Goal: Task Accomplishment & Management: Use online tool/utility

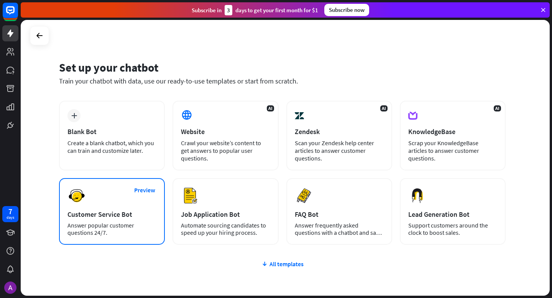
click at [96, 192] on div "Preview Customer Service Bot Answer popular customer questions 24/7." at bounding box center [112, 211] width 106 height 67
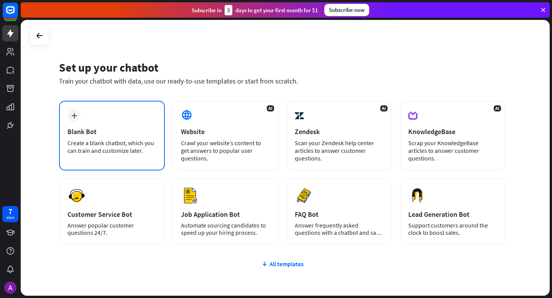
click at [122, 132] on div "Blank Bot" at bounding box center [111, 131] width 89 height 9
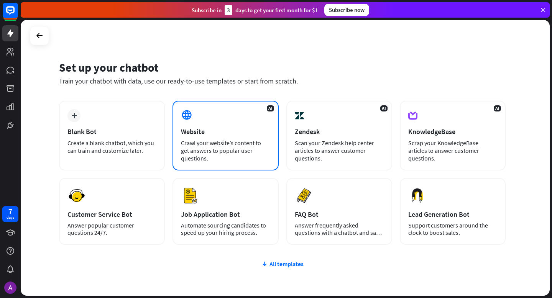
click at [240, 127] on div "AI Website Crawl your website’s content to get answers to popular user question…" at bounding box center [226, 136] width 106 height 70
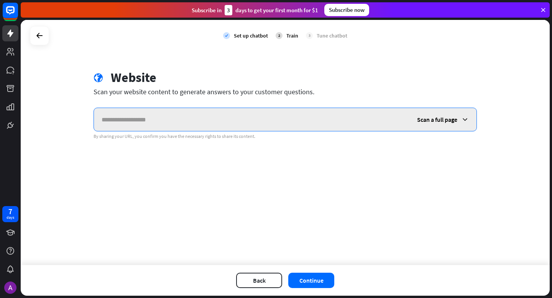
click at [205, 120] on input "text" at bounding box center [251, 119] width 315 height 23
paste input "**********"
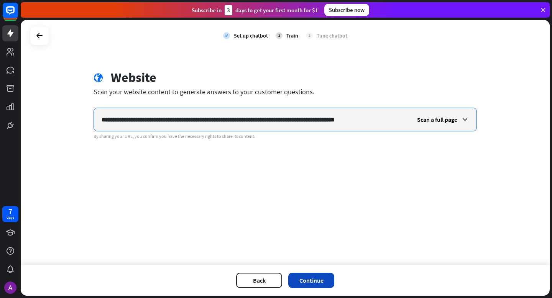
type input "**********"
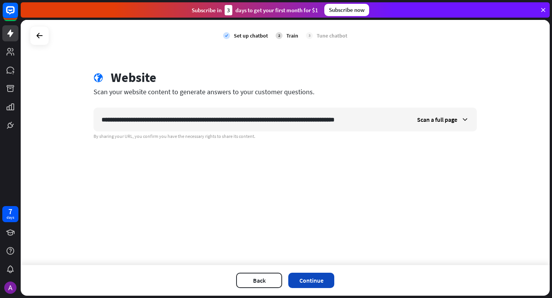
click at [319, 283] on button "Continue" at bounding box center [311, 280] width 46 height 15
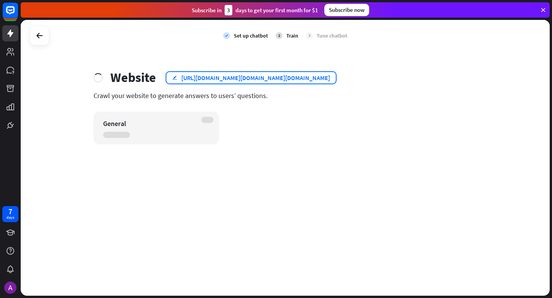
click at [304, 78] on div "[URL][DOMAIN_NAME][DOMAIN_NAME][DOMAIN_NAME]" at bounding box center [255, 78] width 149 height 8
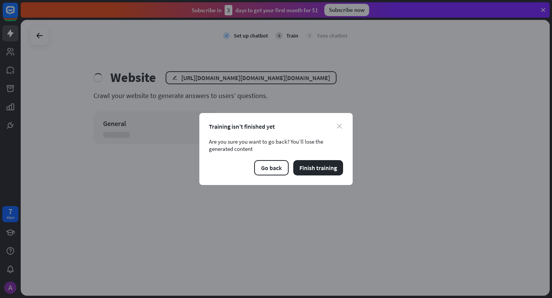
click at [340, 128] on icon "close" at bounding box center [339, 126] width 5 height 5
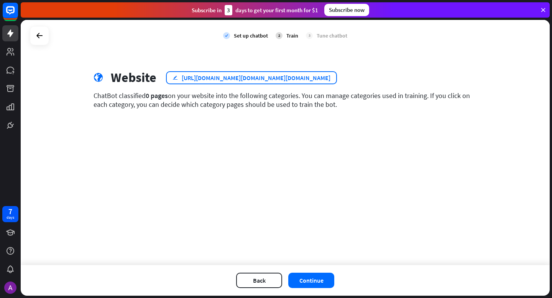
click at [330, 75] on div "[URL][DOMAIN_NAME][DOMAIN_NAME][DOMAIN_NAME]" at bounding box center [256, 78] width 149 height 8
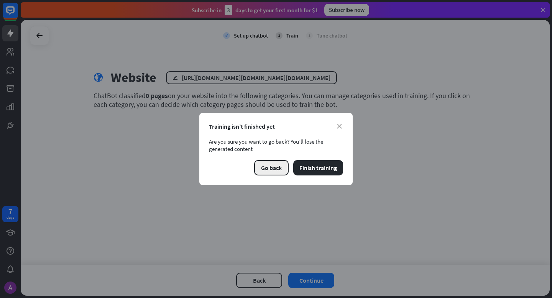
click at [266, 173] on button "Go back" at bounding box center [271, 167] width 35 height 15
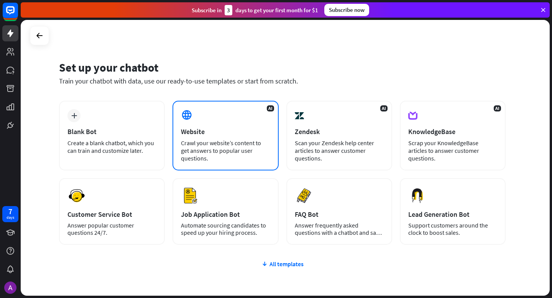
click at [204, 134] on div "Website" at bounding box center [225, 131] width 89 height 9
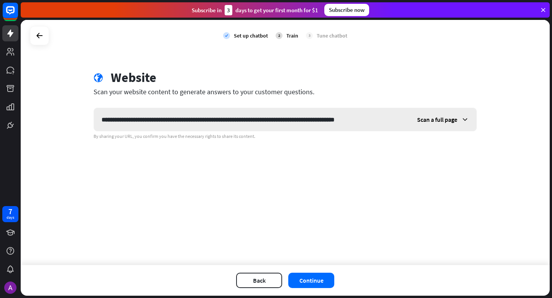
scroll to position [0, 2]
type input "**********"
click at [300, 283] on button "Continue" at bounding box center [311, 280] width 46 height 15
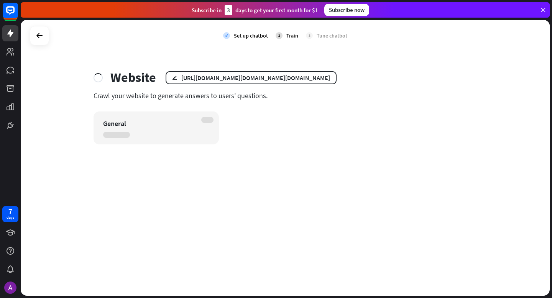
click at [201, 120] on div at bounding box center [207, 120] width 12 height 6
click at [277, 35] on div "2" at bounding box center [279, 35] width 7 height 7
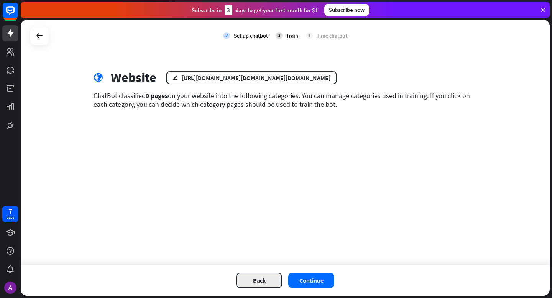
click at [255, 275] on button "Back" at bounding box center [259, 280] width 46 height 15
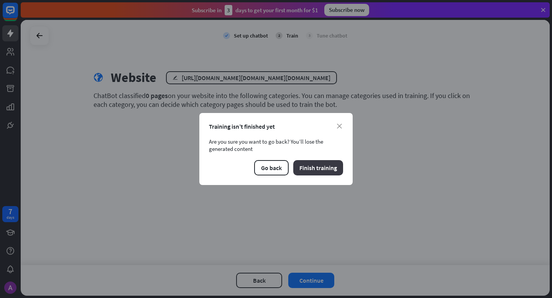
click at [327, 166] on button "Finish training" at bounding box center [318, 167] width 50 height 15
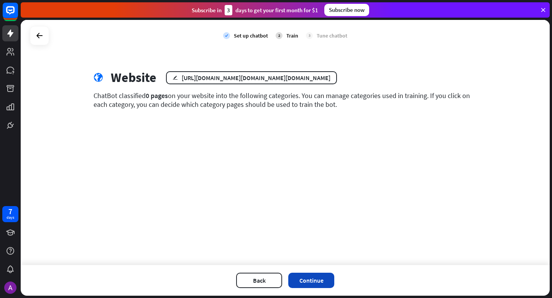
click at [314, 281] on button "Continue" at bounding box center [311, 280] width 46 height 15
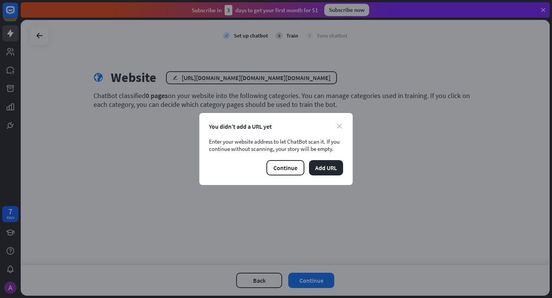
click at [341, 125] on icon "close" at bounding box center [339, 126] width 5 height 5
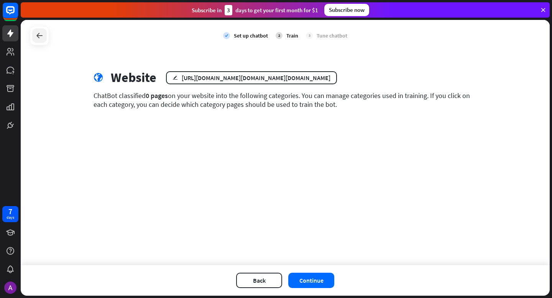
click at [42, 39] on icon at bounding box center [39, 35] width 9 height 9
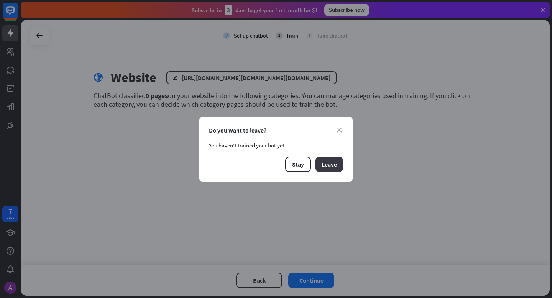
click at [319, 167] on button "Leave" at bounding box center [329, 164] width 28 height 15
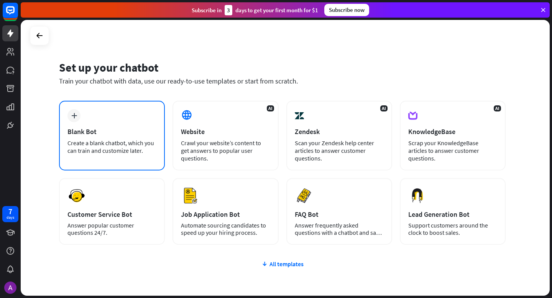
click at [96, 118] on div "plus Blank Bot Create a blank chatbot, which you can train and customize later." at bounding box center [112, 136] width 106 height 70
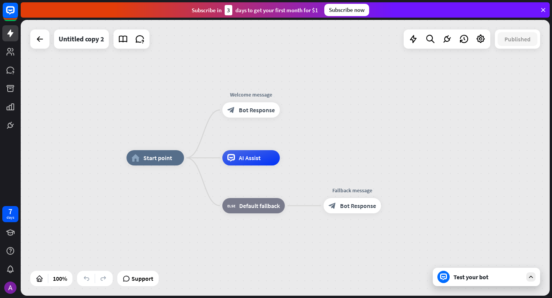
click at [96, 117] on div "home_2 Start point Welcome message block_bot_response Bot Response AI Assist bl…" at bounding box center [285, 158] width 529 height 276
click at [99, 39] on div "Untitled copy 2" at bounding box center [82, 39] width 46 height 19
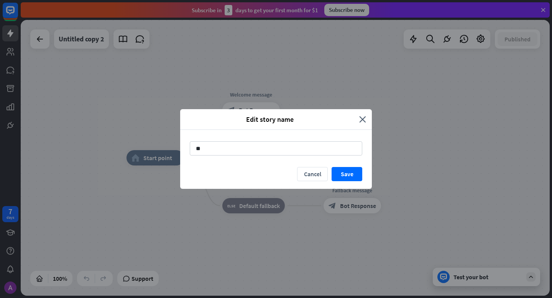
type input "*"
type input "*******"
click at [340, 176] on button "Save" at bounding box center [347, 174] width 31 height 14
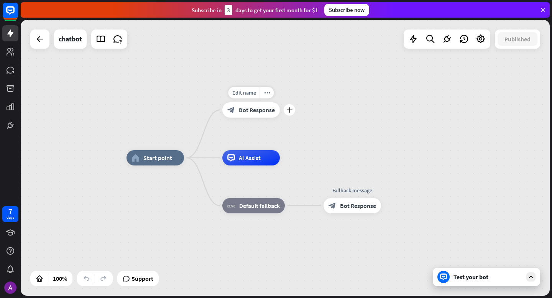
click at [263, 108] on span "Bot Response" at bounding box center [257, 110] width 36 height 8
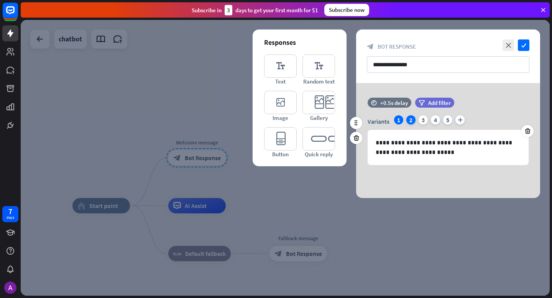
click at [412, 122] on div "2" at bounding box center [410, 119] width 9 height 9
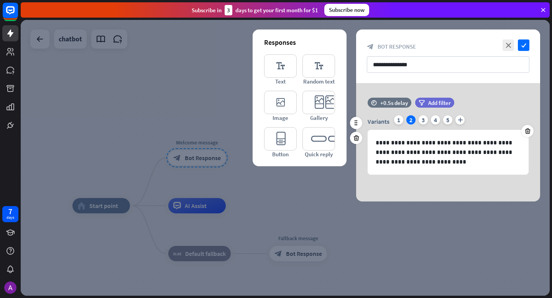
click at [418, 123] on div "Variants 1 2 3 4 5 plus" at bounding box center [448, 121] width 161 height 12
click at [419, 120] on div "3" at bounding box center [423, 119] width 9 height 9
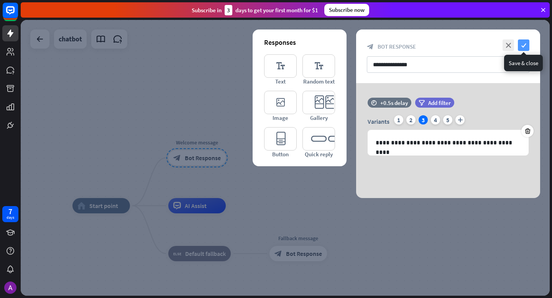
click at [521, 45] on icon "check" at bounding box center [524, 45] width 12 height 12
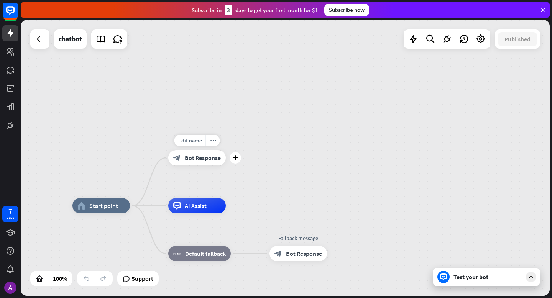
click at [210, 156] on span "Bot Response" at bounding box center [203, 158] width 36 height 8
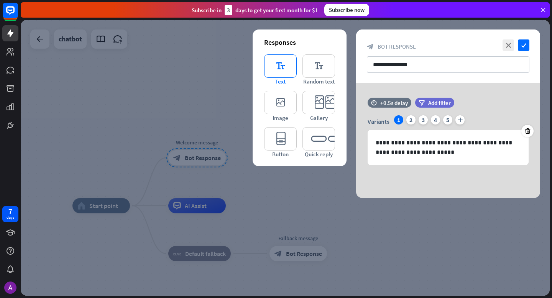
click at [278, 70] on icon "editor_text" at bounding box center [280, 65] width 33 height 23
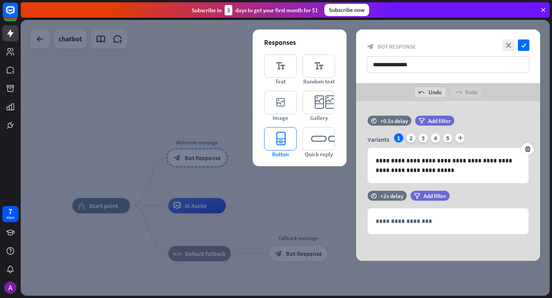
click at [289, 147] on icon "editor_button" at bounding box center [280, 138] width 33 height 23
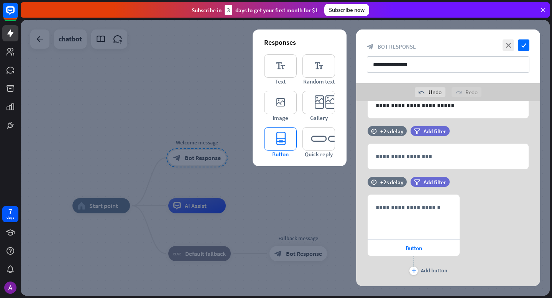
scroll to position [82, 0]
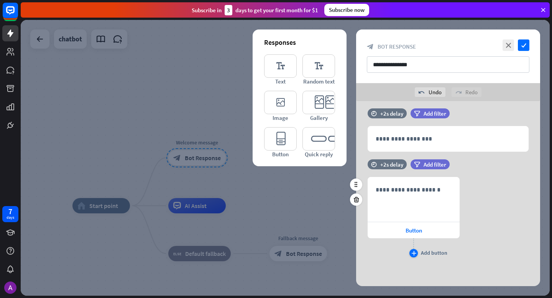
click at [416, 253] on div "plus" at bounding box center [413, 253] width 8 height 8
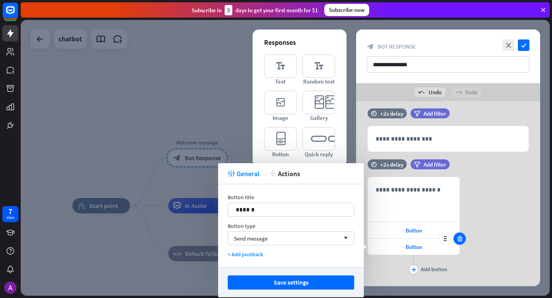
click at [460, 235] on div at bounding box center [460, 239] width 12 height 12
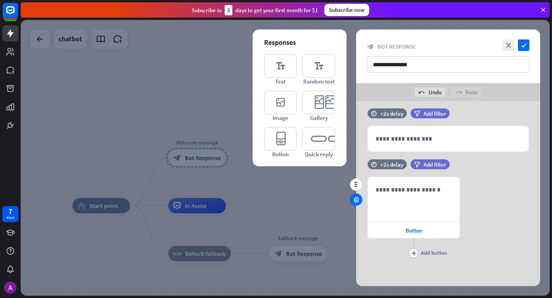
click at [357, 202] on icon at bounding box center [356, 199] width 7 height 7
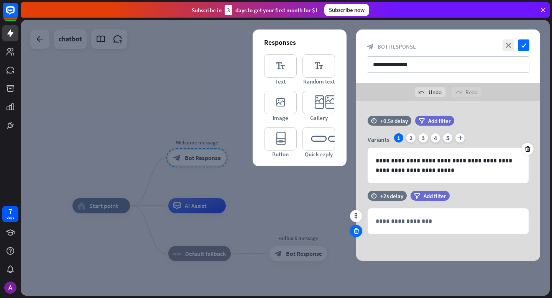
click at [360, 230] on div at bounding box center [356, 231] width 12 height 12
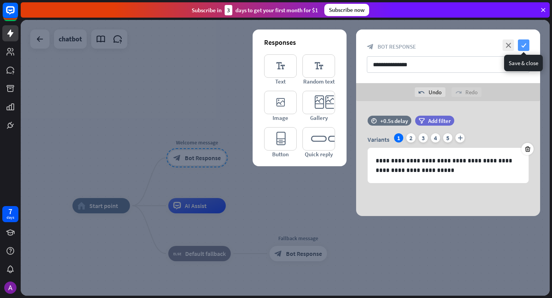
click at [524, 44] on icon "check" at bounding box center [524, 45] width 12 height 12
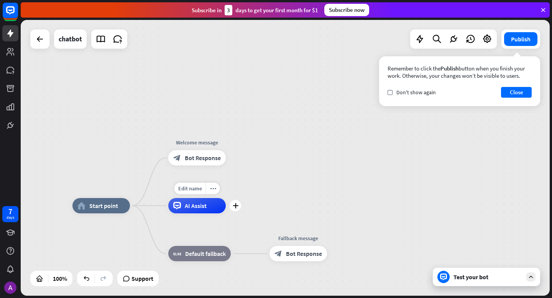
click at [200, 208] on span "AI Assist" at bounding box center [196, 206] width 22 height 8
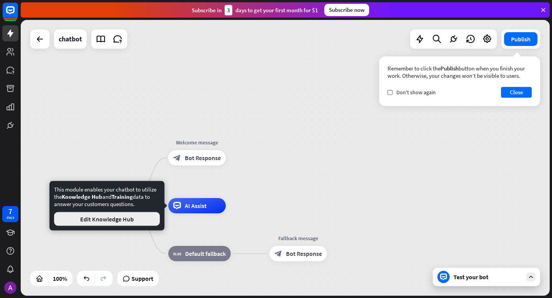
click at [146, 220] on button "Edit Knowledge Hub" at bounding box center [107, 219] width 106 height 14
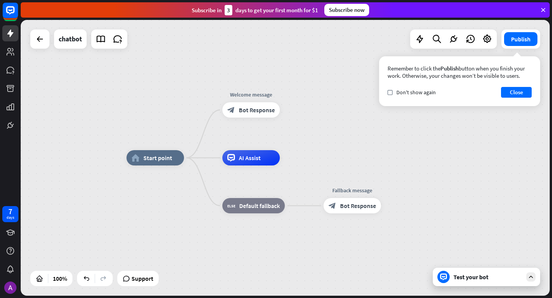
click at [359, 135] on div "home_2 Start point Welcome message block_bot_response Bot Response AI Assist bl…" at bounding box center [285, 158] width 529 height 276
click at [469, 279] on div "Test your bot" at bounding box center [488, 277] width 69 height 8
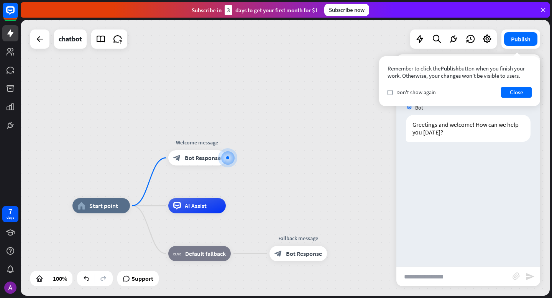
click at [435, 275] on input "text" at bounding box center [454, 276] width 116 height 19
type input "***"
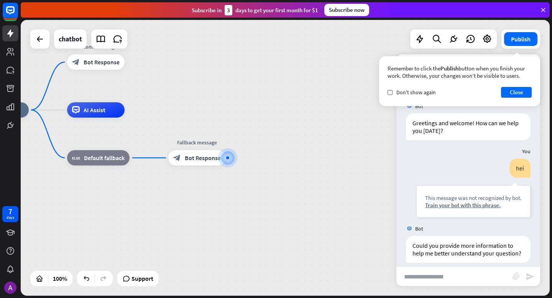
scroll to position [17, 0]
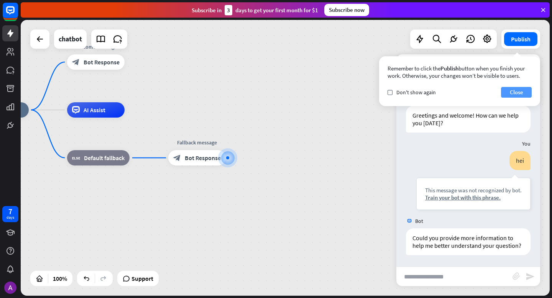
click at [515, 90] on button "Close" at bounding box center [516, 92] width 31 height 11
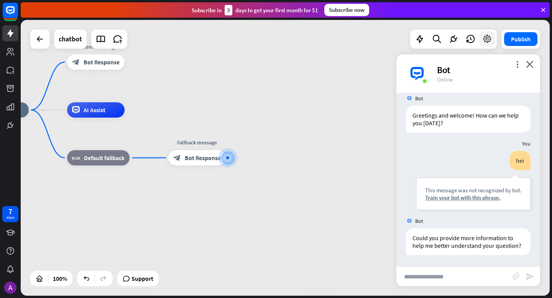
click at [490, 39] on icon at bounding box center [487, 39] width 10 height 10
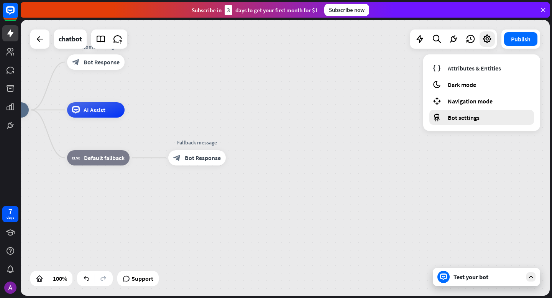
click at [476, 117] on span "Bot settings" at bounding box center [464, 118] width 32 height 8
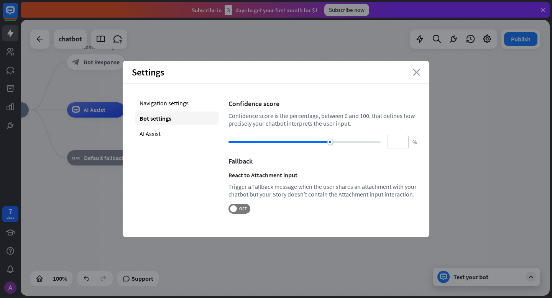
click at [419, 73] on icon "close" at bounding box center [416, 72] width 7 height 7
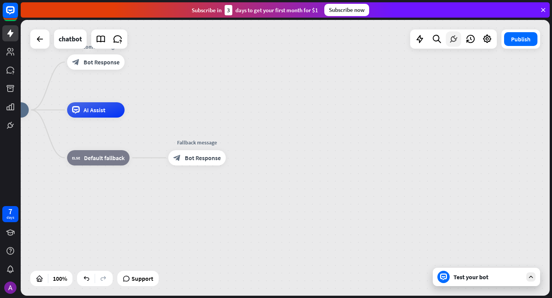
click at [454, 39] on icon at bounding box center [454, 39] width 10 height 10
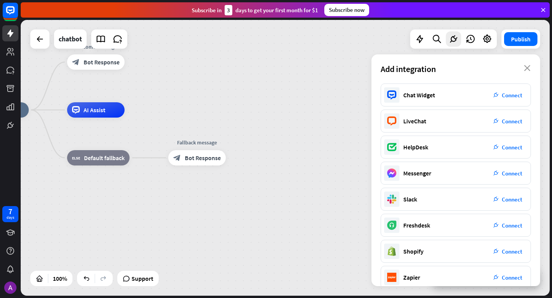
click at [350, 83] on div "home_2 Start point Welcome message block_bot_response Bot Response AI Assist bl…" at bounding box center [285, 158] width 529 height 276
click at [511, 40] on button "Publish" at bounding box center [520, 39] width 33 height 14
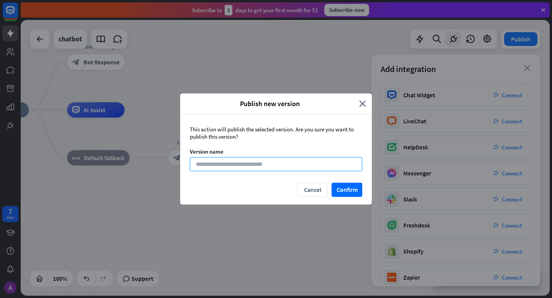
click at [250, 160] on input at bounding box center [276, 164] width 173 height 14
type input "*"
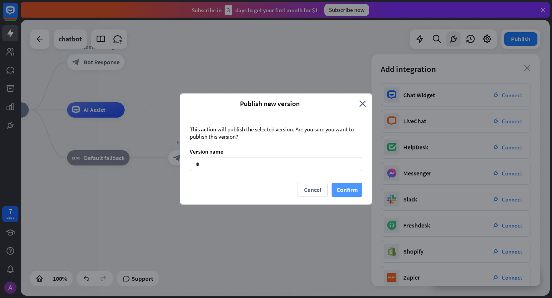
click at [343, 196] on button "Confirm" at bounding box center [347, 190] width 31 height 14
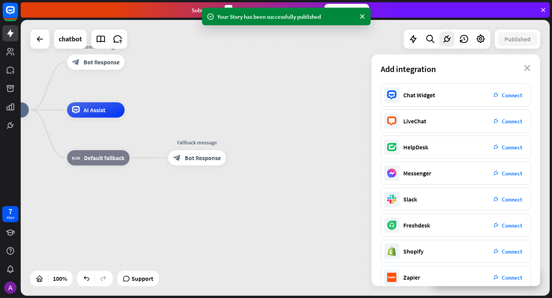
click at [531, 67] on div "Add integration close" at bounding box center [455, 68] width 169 height 29
click at [529, 67] on icon "close" at bounding box center [527, 68] width 7 height 6
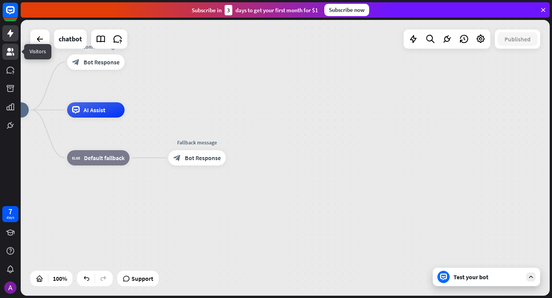
click at [7, 56] on icon at bounding box center [10, 51] width 9 height 9
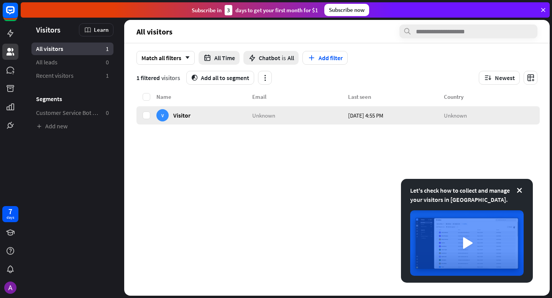
click at [233, 107] on div "V Visitor" at bounding box center [204, 115] width 96 height 18
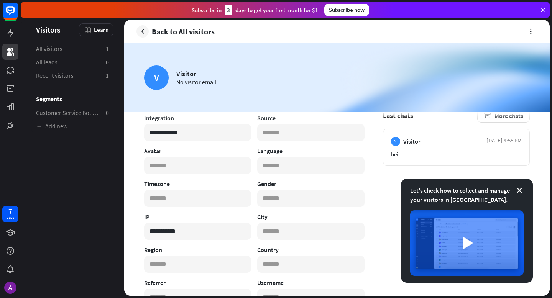
scroll to position [60, 0]
click at [8, 32] on icon at bounding box center [10, 34] width 6 height 8
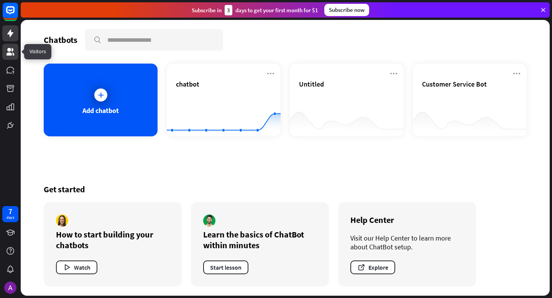
click at [6, 46] on link at bounding box center [10, 52] width 16 height 16
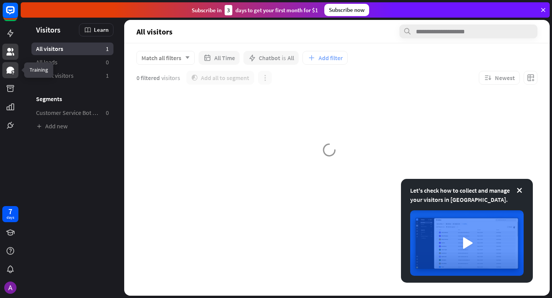
click at [5, 73] on link at bounding box center [10, 70] width 16 height 16
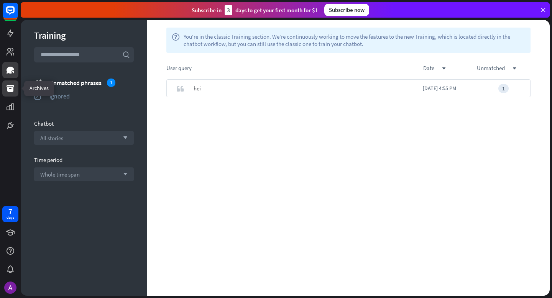
click at [4, 82] on link at bounding box center [10, 89] width 16 height 16
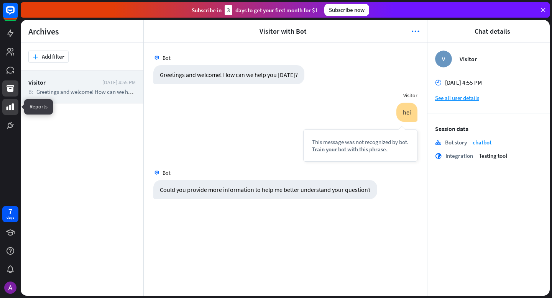
click at [4, 114] on link at bounding box center [10, 107] width 16 height 16
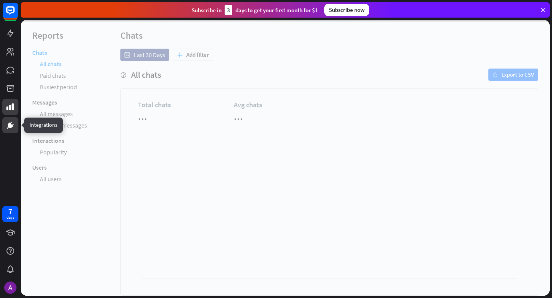
click at [8, 130] on link at bounding box center [10, 125] width 16 height 16
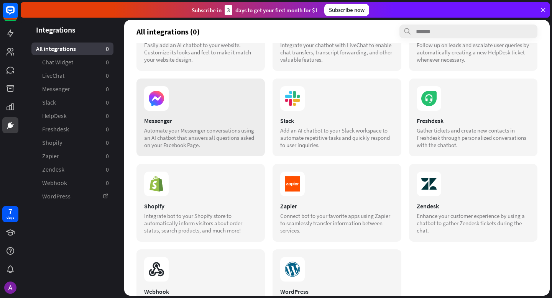
scroll to position [106, 0]
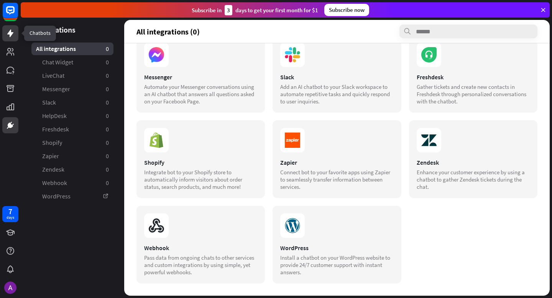
click at [10, 26] on link at bounding box center [10, 33] width 16 height 16
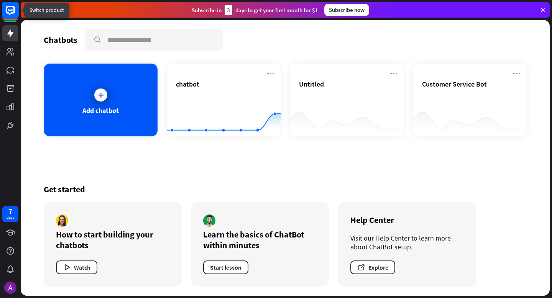
click at [12, 11] on rect at bounding box center [10, 10] width 17 height 17
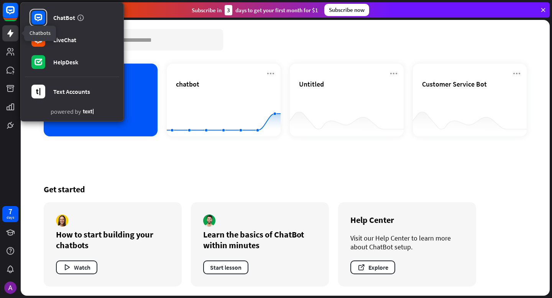
click at [7, 36] on icon at bounding box center [10, 33] width 9 height 9
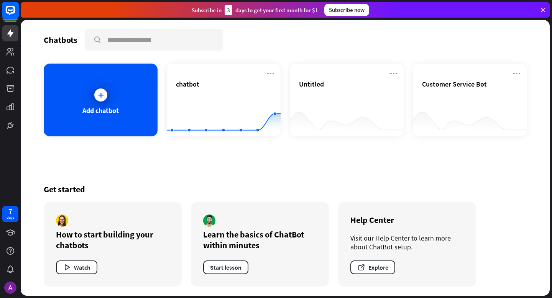
click at [16, 20] on icon at bounding box center [10, 12] width 17 height 17
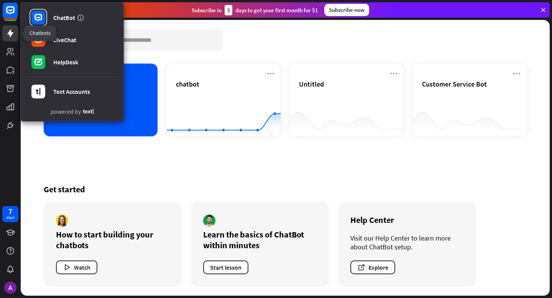
click at [15, 29] on link at bounding box center [10, 33] width 16 height 16
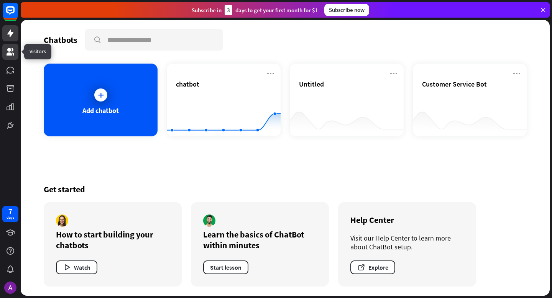
click at [14, 48] on icon at bounding box center [10, 51] width 9 height 9
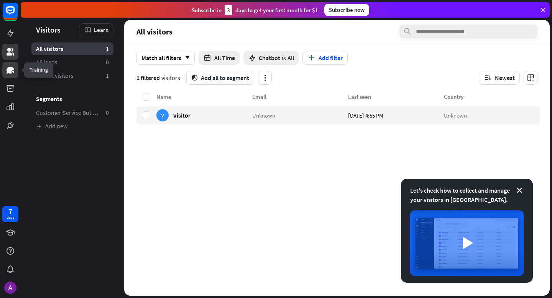
click at [12, 76] on link at bounding box center [10, 70] width 16 height 16
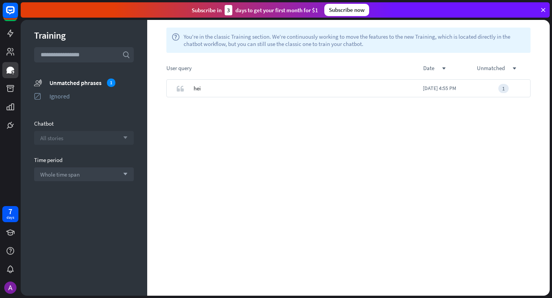
click at [64, 138] on div "All stories arrow_down" at bounding box center [84, 138] width 100 height 14
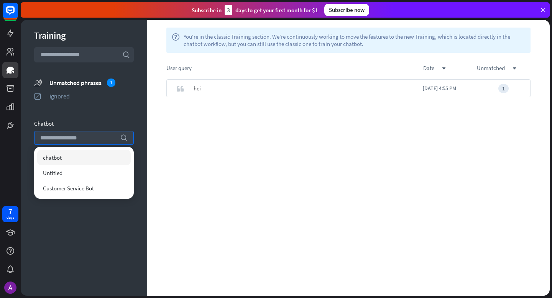
click at [44, 113] on div "Training search unmatched_phrases Unmatched phrases 1 ignored Ignored Chatbot s…" at bounding box center [84, 158] width 127 height 276
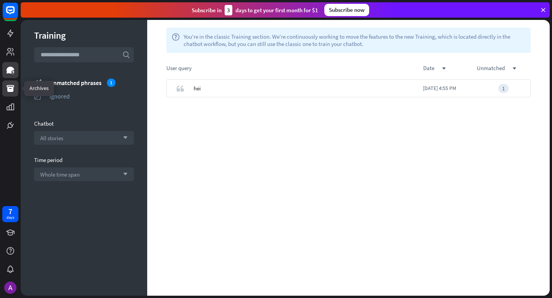
click at [10, 95] on link at bounding box center [10, 89] width 16 height 16
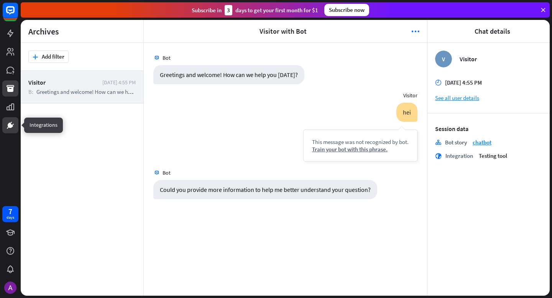
click at [6, 119] on link at bounding box center [10, 125] width 16 height 16
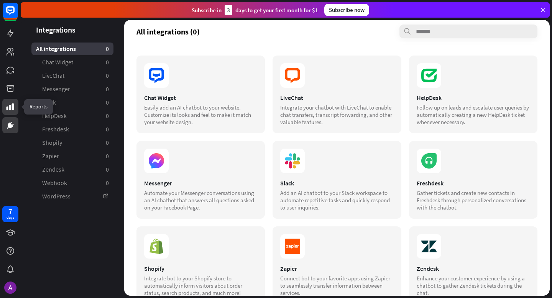
click at [8, 113] on link at bounding box center [10, 107] width 16 height 16
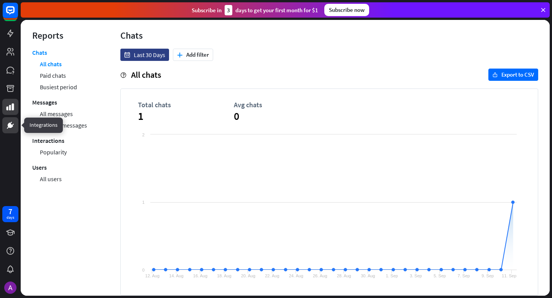
click at [8, 122] on icon at bounding box center [10, 125] width 9 height 9
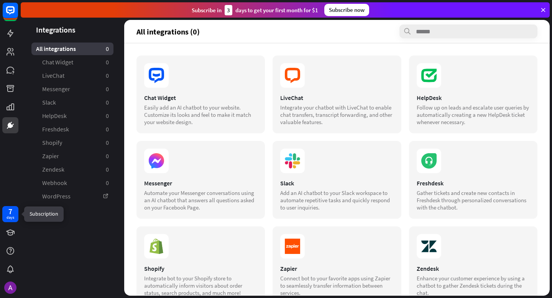
click at [10, 217] on div "days" at bounding box center [11, 217] width 8 height 5
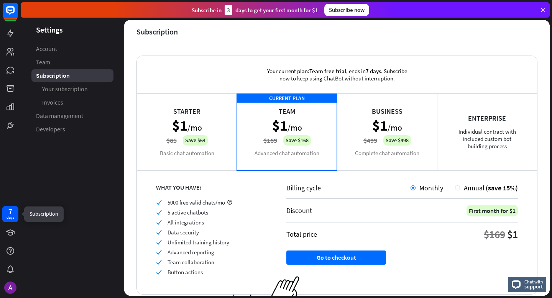
click at [7, 222] on div "7 days" at bounding box center [10, 214] width 16 height 16
click at [7, 224] on div "7 days" at bounding box center [10, 250] width 21 height 92
click at [7, 228] on link at bounding box center [10, 233] width 16 height 16
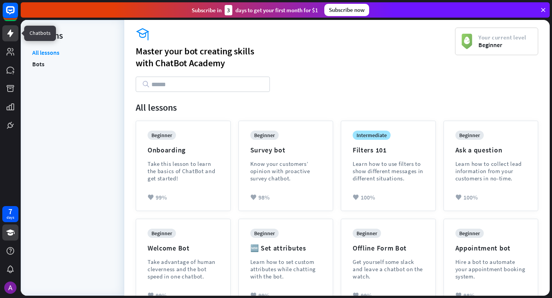
click at [15, 29] on link at bounding box center [10, 33] width 16 height 16
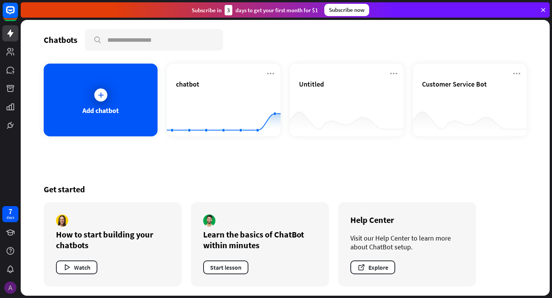
click at [10, 288] on img at bounding box center [10, 288] width 12 height 12
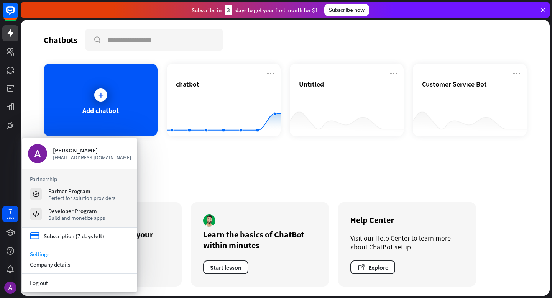
click at [37, 251] on link "Settings" at bounding box center [79, 254] width 115 height 10
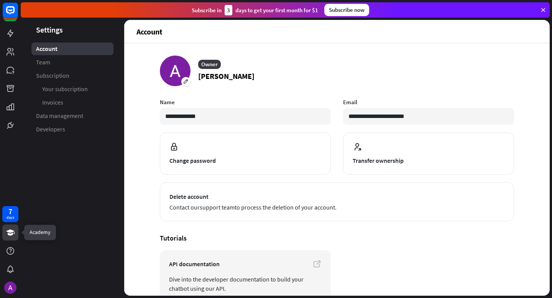
click at [6, 231] on icon at bounding box center [10, 232] width 9 height 9
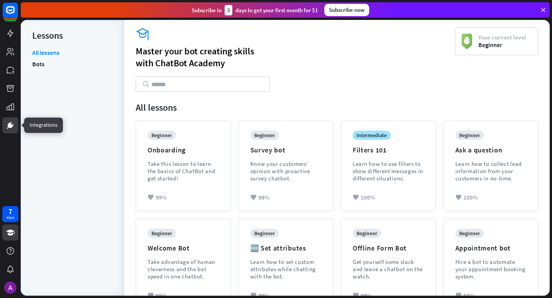
click at [12, 125] on icon at bounding box center [10, 125] width 5 height 5
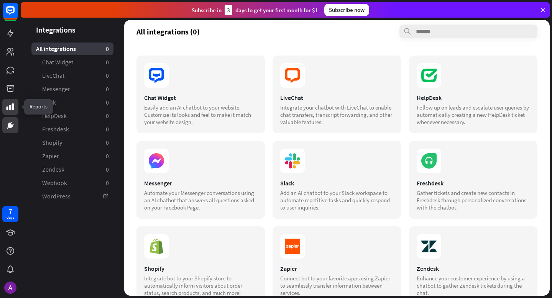
click at [10, 110] on icon at bounding box center [10, 106] width 9 height 9
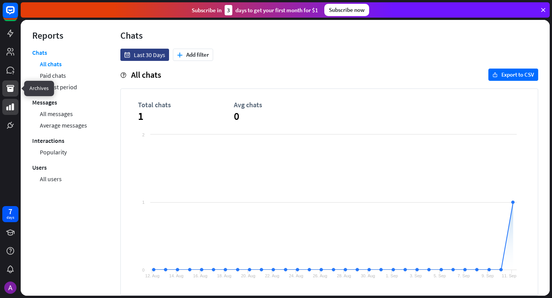
click at [11, 83] on link at bounding box center [10, 89] width 16 height 16
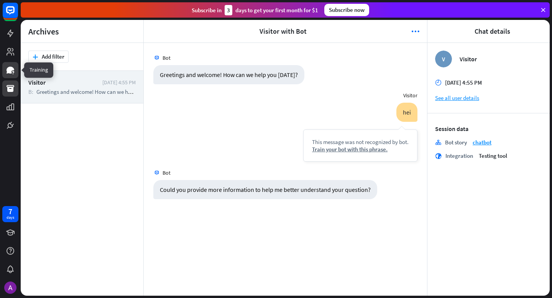
click at [11, 66] on icon at bounding box center [10, 70] width 9 height 9
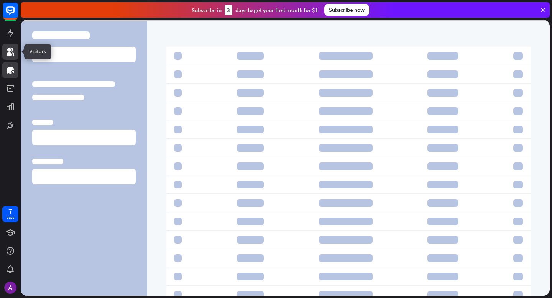
click at [12, 48] on icon at bounding box center [10, 51] width 9 height 9
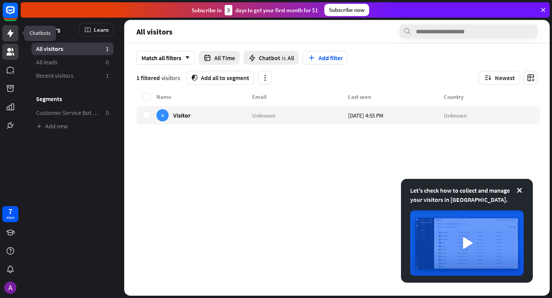
click at [13, 39] on link at bounding box center [10, 33] width 16 height 16
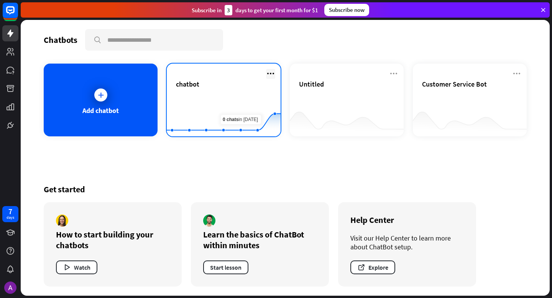
click at [267, 71] on icon at bounding box center [270, 73] width 9 height 9
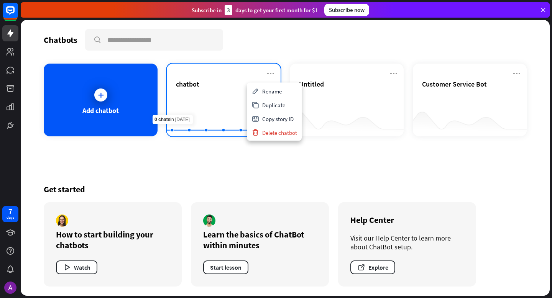
click at [211, 76] on div "chatbot Created with Highcharts 10.1.0 0 1 2" at bounding box center [224, 100] width 114 height 73
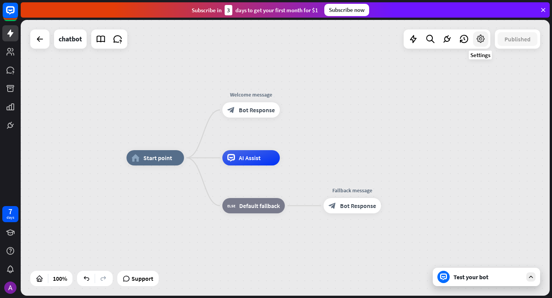
click at [484, 39] on icon at bounding box center [481, 39] width 10 height 10
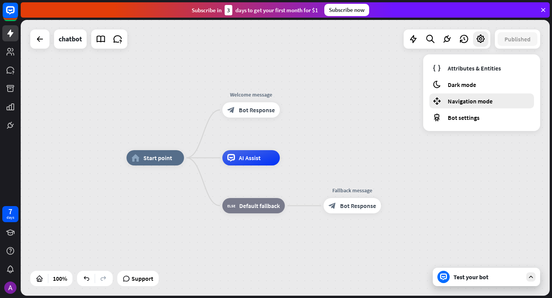
click at [472, 105] on div "Navigation mode" at bounding box center [481, 101] width 105 height 15
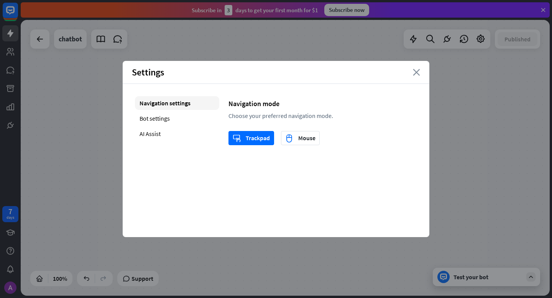
click at [417, 74] on icon "close" at bounding box center [416, 72] width 7 height 7
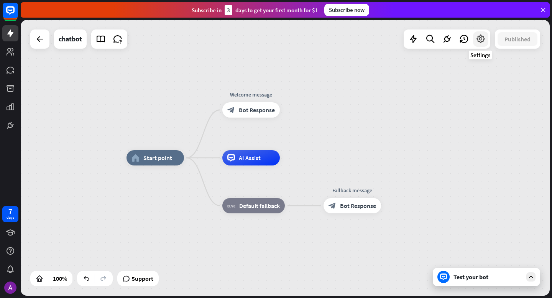
click at [482, 41] on icon at bounding box center [481, 39] width 10 height 10
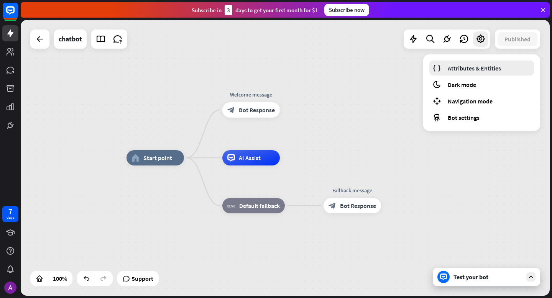
click at [464, 73] on link "Attributes & Entities" at bounding box center [481, 68] width 105 height 15
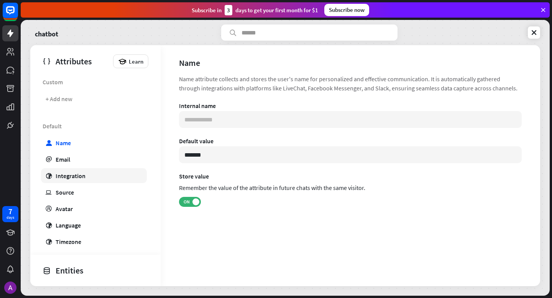
click at [89, 174] on link "globe Integration" at bounding box center [94, 175] width 106 height 15
type input "**********"
type input "***"
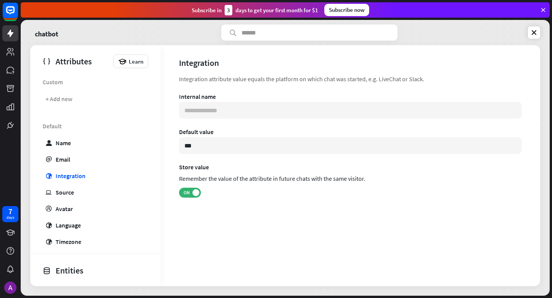
click at [27, 65] on div "chatbot Attributes Learn Custom + Add new Default user Name email Email globe I…" at bounding box center [285, 158] width 529 height 276
click at [10, 36] on icon at bounding box center [10, 34] width 6 height 8
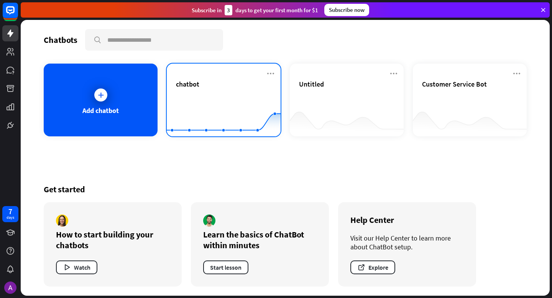
click at [177, 69] on div "chatbot Created with Highcharts 10.1.0 0 1 2" at bounding box center [224, 100] width 114 height 73
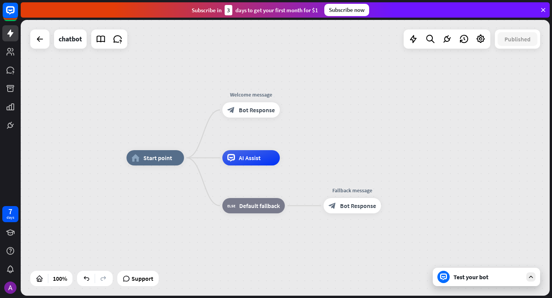
click at [482, 47] on div at bounding box center [447, 39] width 87 height 19
click at [481, 43] on icon at bounding box center [481, 39] width 10 height 10
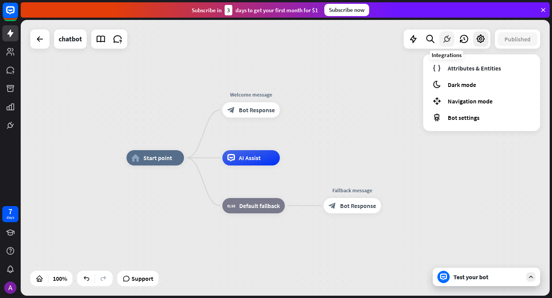
click at [447, 44] on icon at bounding box center [447, 39] width 10 height 10
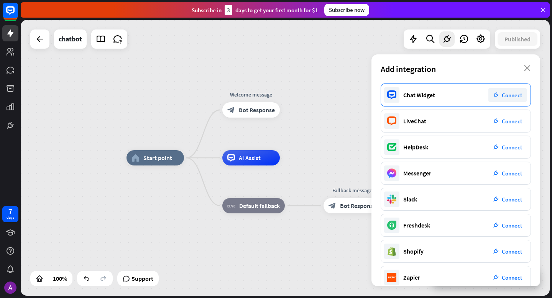
click at [447, 101] on div "Chat Widget plug_integration Connect" at bounding box center [456, 95] width 150 height 23
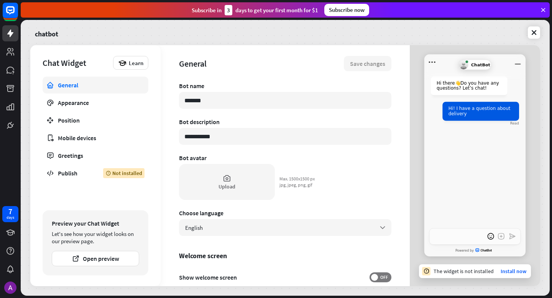
type textarea "*"
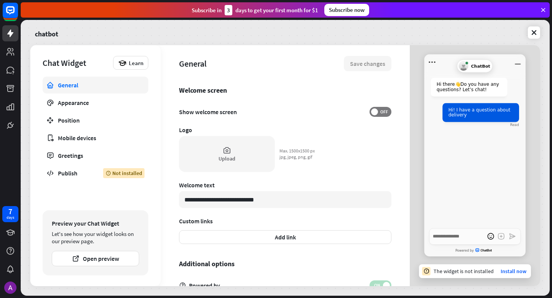
scroll to position [207, 0]
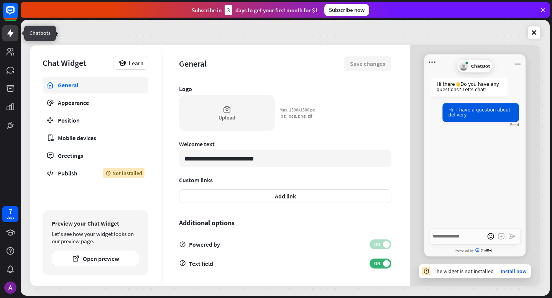
click at [12, 31] on icon at bounding box center [10, 33] width 9 height 9
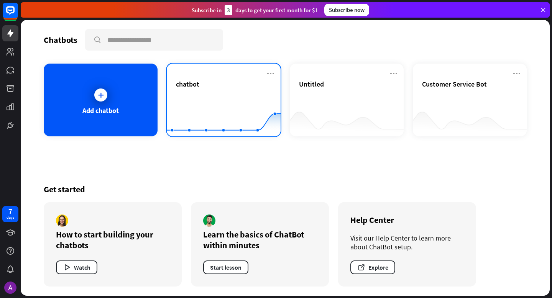
click at [175, 87] on div "chatbot Created with Highcharts 10.1.0 0 1 2" at bounding box center [224, 100] width 114 height 73
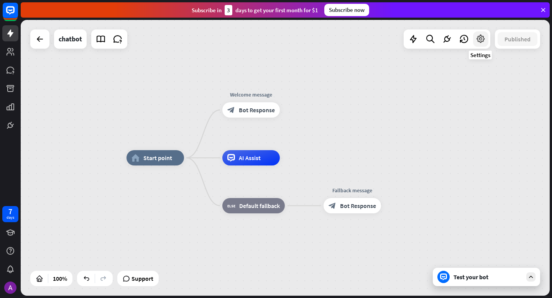
click at [477, 44] on icon at bounding box center [481, 39] width 10 height 10
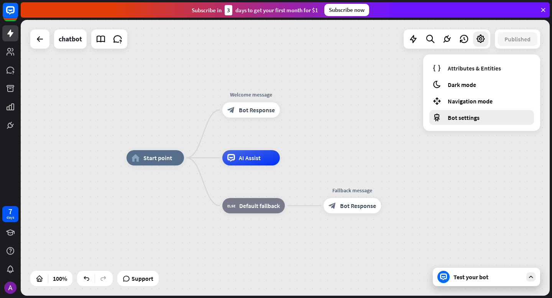
click at [479, 121] on div "Bot settings" at bounding box center [481, 117] width 105 height 15
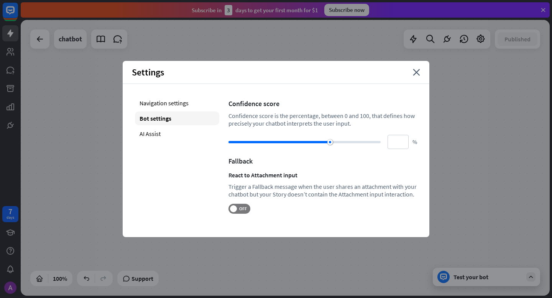
click at [418, 76] on div "Settings close" at bounding box center [276, 72] width 307 height 23
click at [417, 71] on icon "close" at bounding box center [416, 72] width 7 height 7
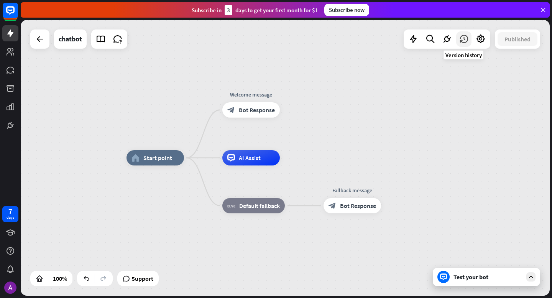
click at [465, 44] on div at bounding box center [463, 38] width 15 height 15
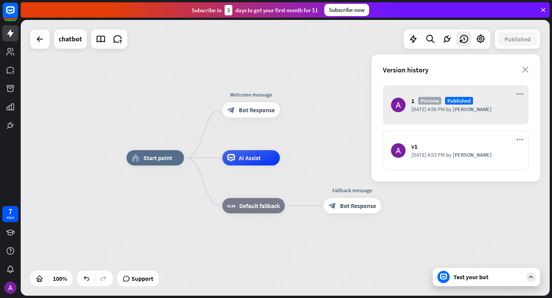
click at [455, 217] on div "home_2 Start point Welcome message block_bot_response Bot Response AI Assist bl…" at bounding box center [391, 296] width 529 height 276
click at [469, 279] on div "Test your bot" at bounding box center [488, 277] width 69 height 8
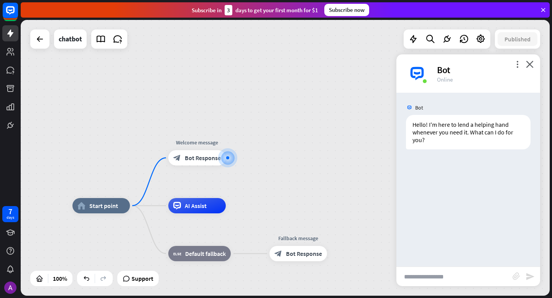
click at [464, 279] on input "text" at bounding box center [454, 276] width 116 height 19
type input "**********"
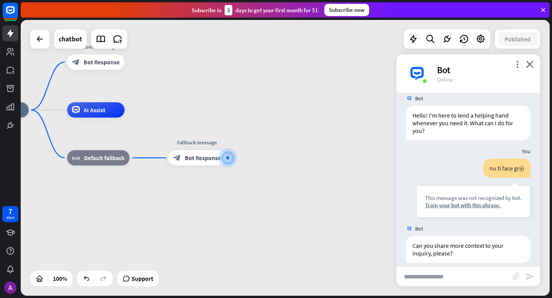
scroll to position [17, 0]
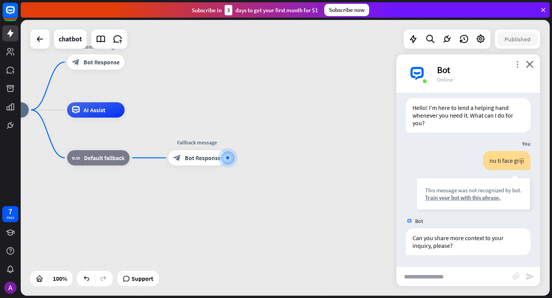
click at [515, 64] on icon "more_vert" at bounding box center [517, 64] width 7 height 7
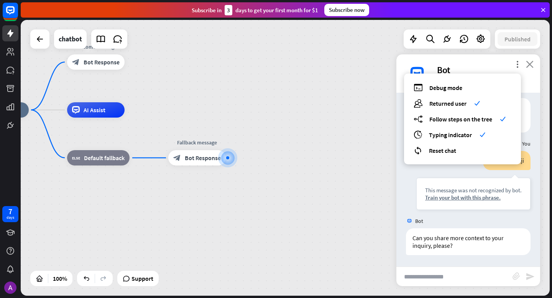
click at [528, 64] on icon "close" at bounding box center [530, 64] width 8 height 7
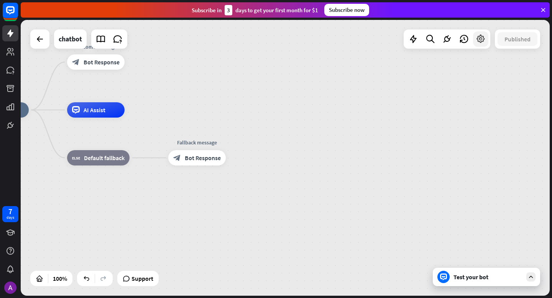
click at [479, 44] on icon at bounding box center [481, 39] width 10 height 10
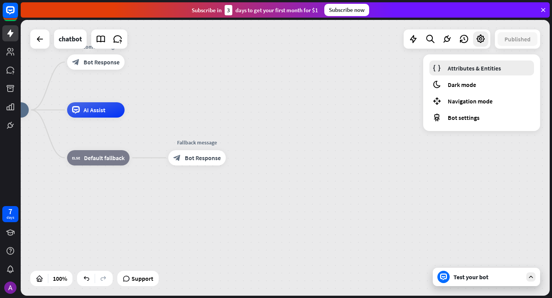
click at [472, 63] on link "Attributes & Entities" at bounding box center [481, 68] width 105 height 15
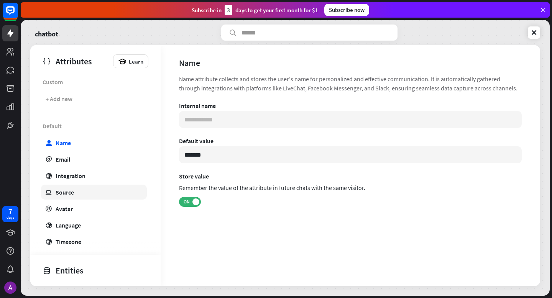
click at [80, 188] on link "ip Source" at bounding box center [94, 192] width 106 height 15
type input "**********"
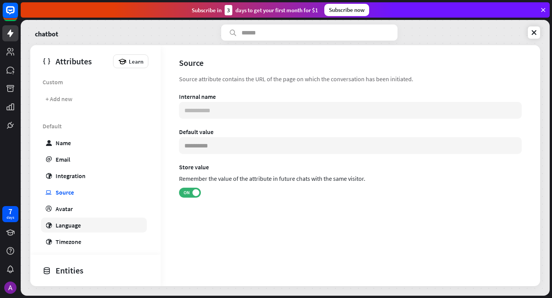
click at [80, 222] on div "Language" at bounding box center [68, 226] width 25 height 8
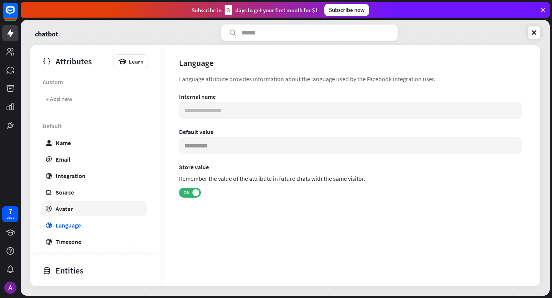
click at [73, 211] on link "profile Avatar" at bounding box center [94, 208] width 106 height 15
click at [69, 196] on div "Source" at bounding box center [65, 193] width 18 height 8
click at [71, 175] on div "Integration" at bounding box center [71, 176] width 30 height 8
type input "**********"
type input "***"
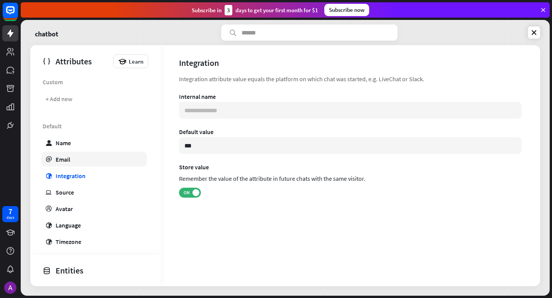
click at [73, 161] on link "email Email" at bounding box center [94, 159] width 106 height 15
type input "**********"
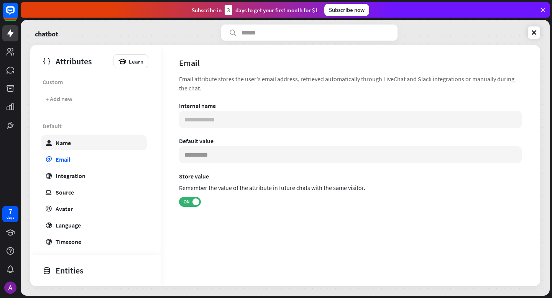
click at [75, 149] on link "user Name" at bounding box center [94, 142] width 106 height 15
type input "**********"
type input "*******"
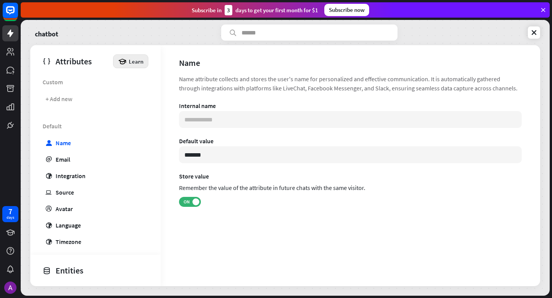
click at [124, 57] on div "Learn" at bounding box center [130, 61] width 35 height 14
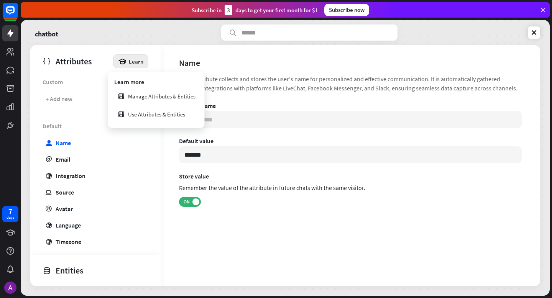
click at [142, 31] on div "chatbot" at bounding box center [92, 33] width 125 height 16
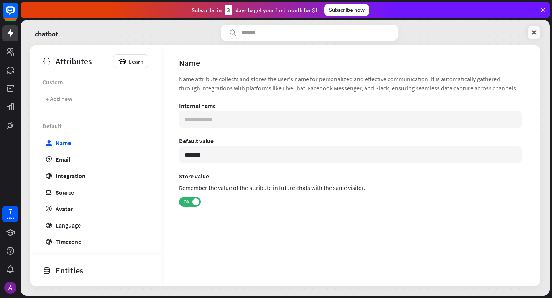
click at [534, 30] on icon at bounding box center [534, 33] width 8 height 8
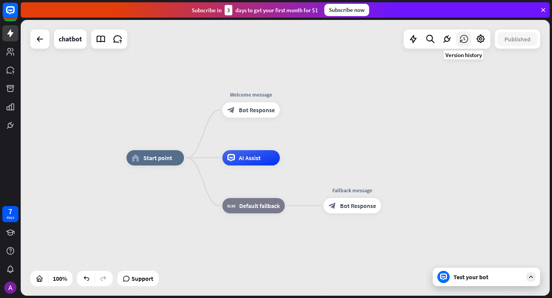
click at [463, 39] on icon at bounding box center [464, 39] width 10 height 10
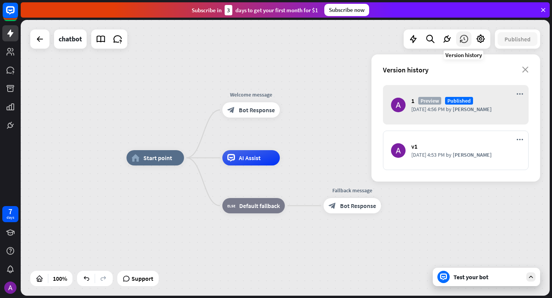
click at [463, 40] on icon at bounding box center [464, 39] width 10 height 10
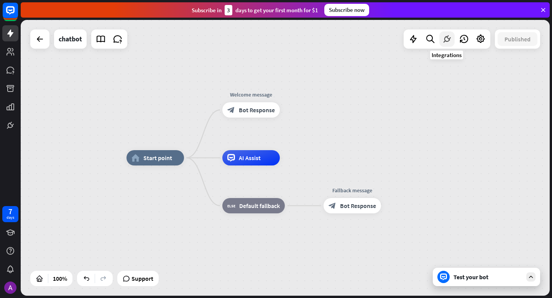
click at [443, 39] on icon at bounding box center [447, 39] width 10 height 10
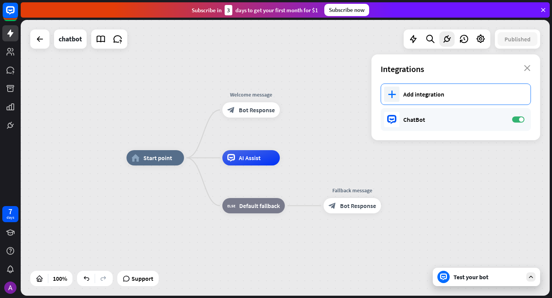
click at [462, 94] on div "Add integration" at bounding box center [463, 94] width 120 height 8
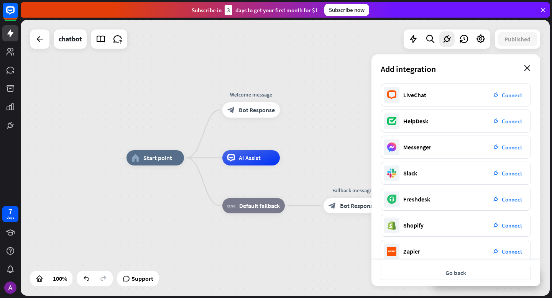
click at [528, 68] on icon "close" at bounding box center [527, 68] width 7 height 6
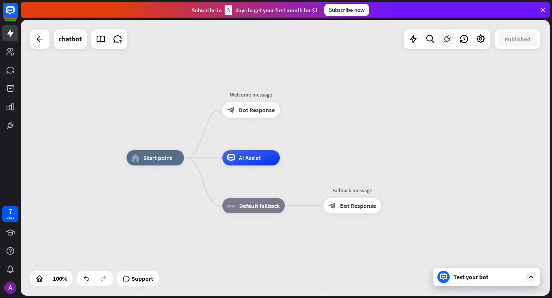
click at [445, 38] on icon at bounding box center [447, 39] width 10 height 10
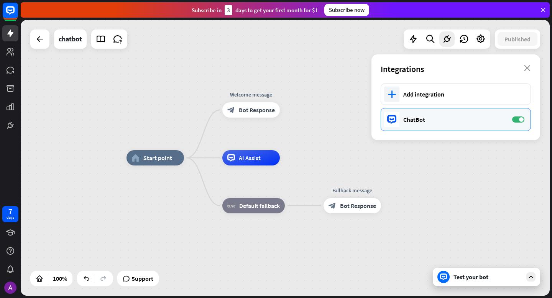
click at [427, 121] on div "ChatBot" at bounding box center [453, 120] width 101 height 8
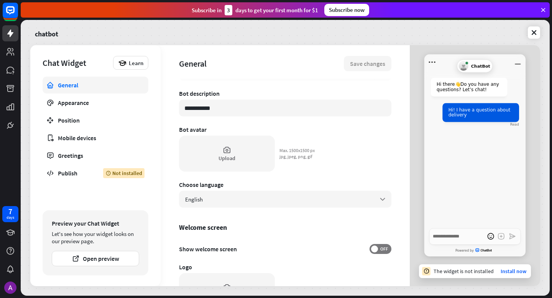
scroll to position [30, 0]
click at [502, 271] on link "Install now" at bounding box center [514, 271] width 26 height 7
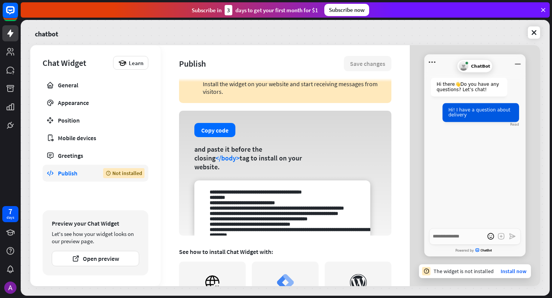
scroll to position [25, 0]
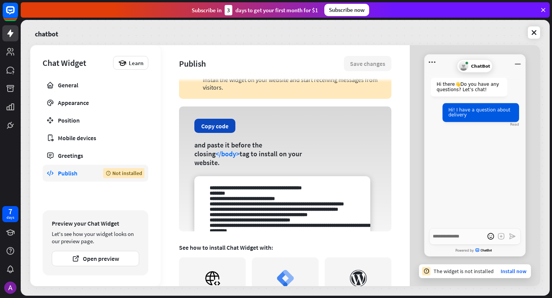
click at [218, 127] on button "Copy code" at bounding box center [214, 126] width 41 height 14
click at [222, 131] on button "Copy code" at bounding box center [214, 126] width 41 height 14
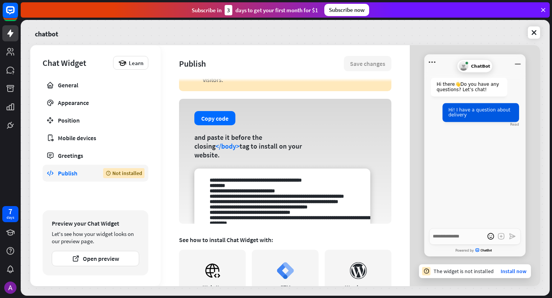
scroll to position [0, 0]
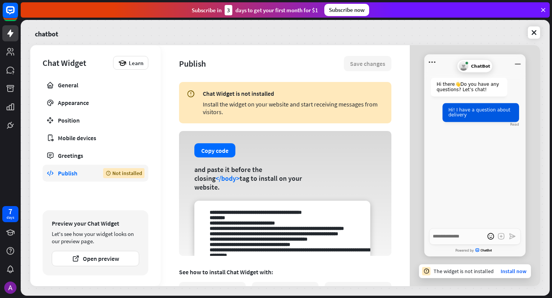
type textarea "*"
